Goal: Information Seeking & Learning: Learn about a topic

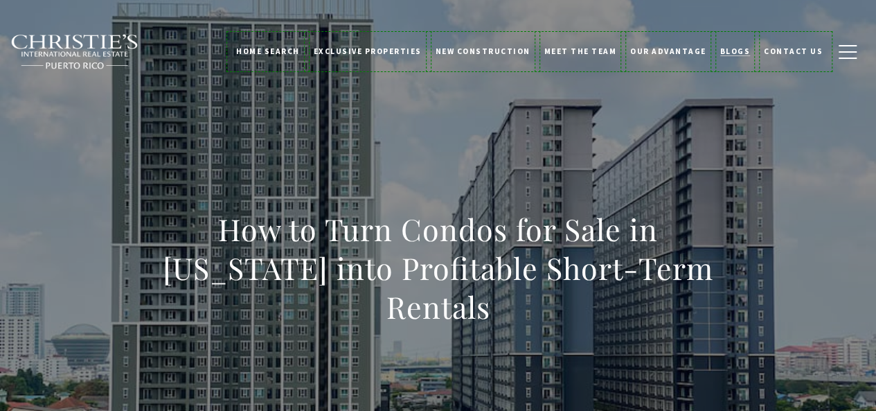
click at [735, 50] on span "Blogs" at bounding box center [735, 51] width 30 height 10
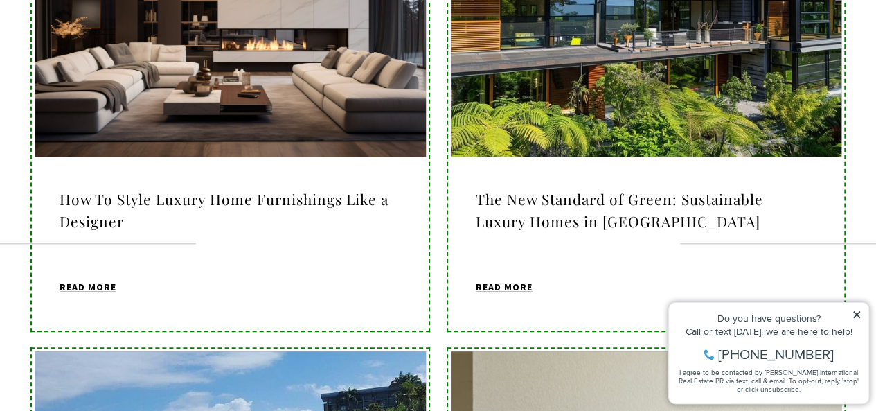
scroll to position [623, 0]
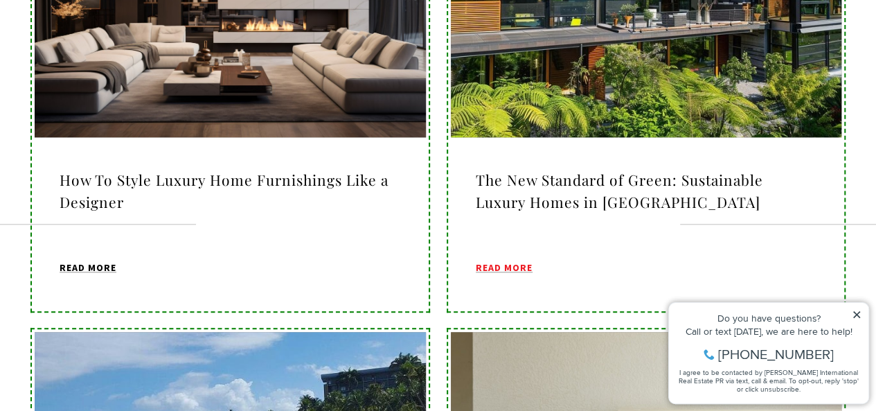
click at [519, 264] on span "Read MORE" at bounding box center [504, 267] width 57 height 10
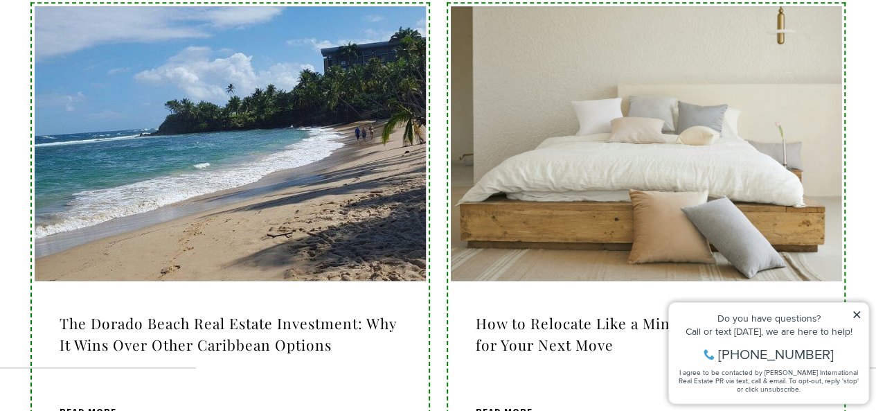
scroll to position [969, 0]
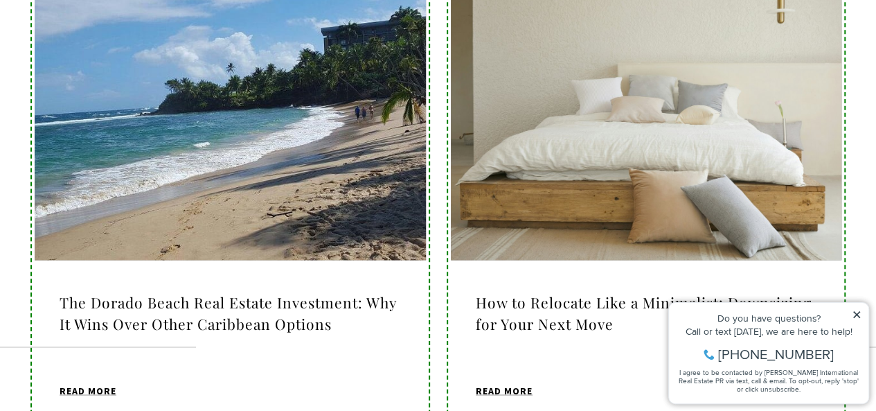
click at [309, 303] on h4 "The Dorado Beach Real Estate Investment: Why It Wins Over Other Caribbean Optio…" at bounding box center [230, 313] width 341 height 44
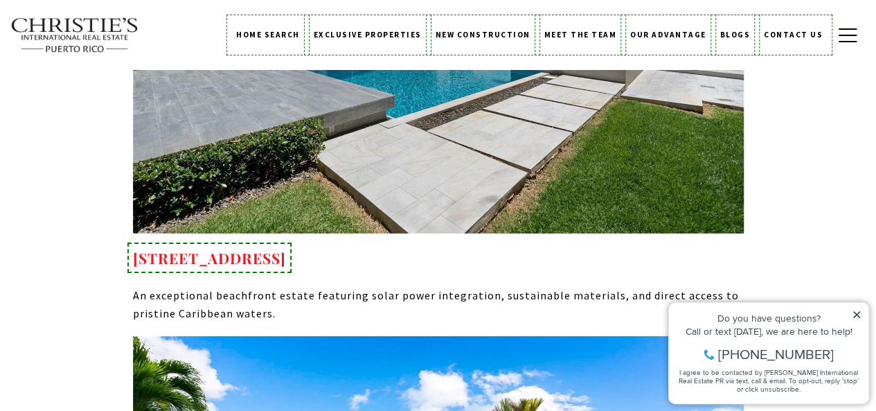
scroll to position [7339, 0]
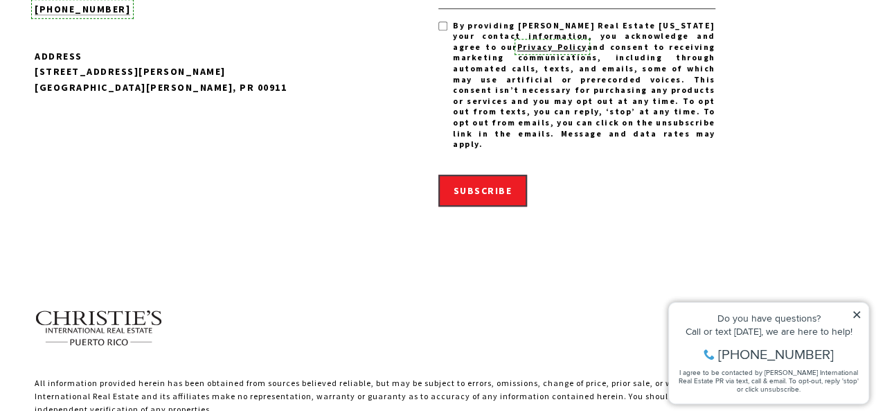
scroll to position [11000, 0]
